Goal: Task Accomplishment & Management: Manage account settings

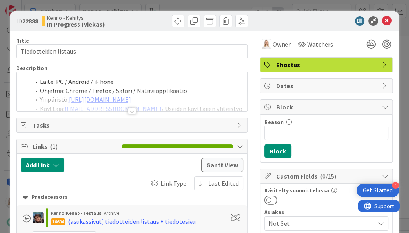
click at [40, 80] on span at bounding box center [40, 81] width 0 height 9
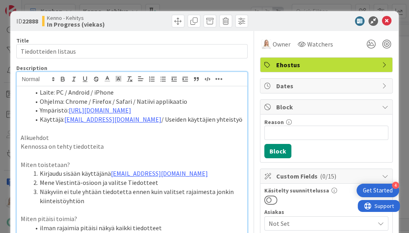
click at [40, 93] on span at bounding box center [40, 92] width 0 height 9
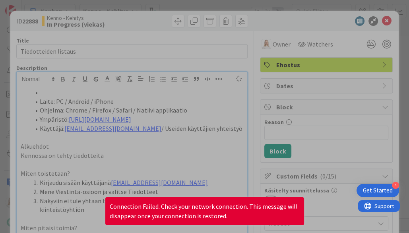
click at [41, 91] on div at bounding box center [204, 116] width 409 height 233
click at [51, 92] on div at bounding box center [204, 116] width 409 height 233
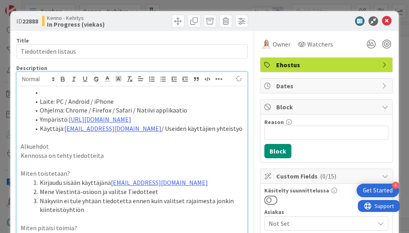
click at [50, 92] on li at bounding box center [137, 92] width 214 height 9
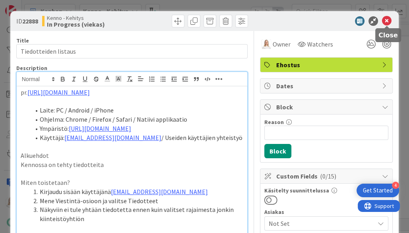
click at [386, 20] on icon at bounding box center [387, 21] width 10 height 10
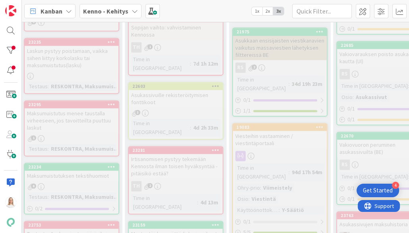
scroll to position [714, 134]
click at [168, 222] on div "23159" at bounding box center [177, 225] width 90 height 6
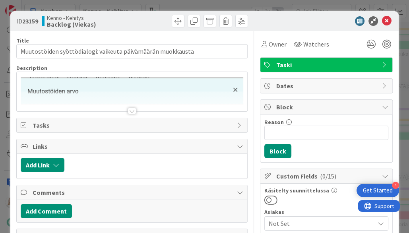
click at [132, 110] on div at bounding box center [132, 111] width 9 height 6
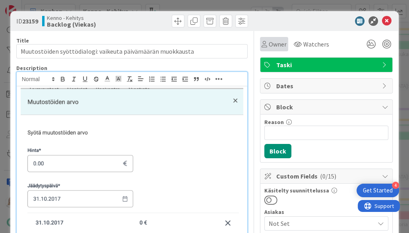
click at [270, 42] on span "Owner" at bounding box center [278, 44] width 18 height 10
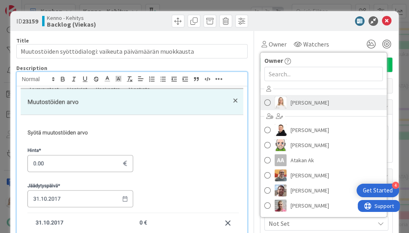
click at [297, 97] on span "[PERSON_NAME]" at bounding box center [310, 103] width 39 height 12
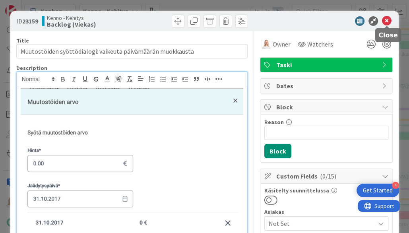
click at [386, 19] on icon at bounding box center [387, 21] width 10 height 10
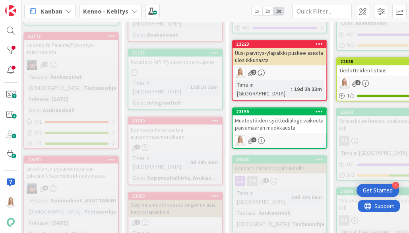
scroll to position [392, 134]
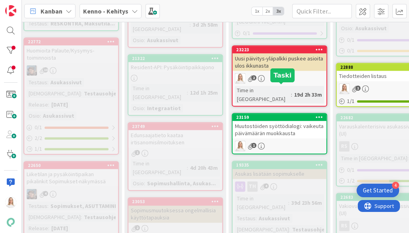
click at [281, 115] on div "23159" at bounding box center [281, 118] width 90 height 6
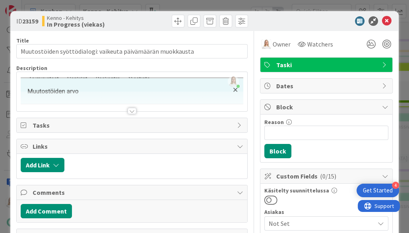
drag, startPoint x: 23, startPoint y: 21, endPoint x: 39, endPoint y: 22, distance: 16.3
click at [38, 22] on b "23159" at bounding box center [30, 21] width 16 height 8
copy span "23159"
click at [132, 109] on div at bounding box center [132, 111] width 9 height 6
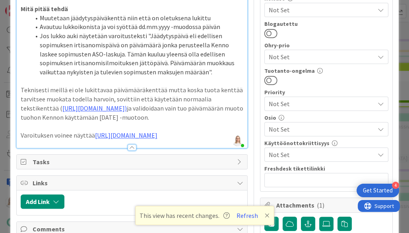
scroll to position [355, 0]
